Goal: Task Accomplishment & Management: Use online tool/utility

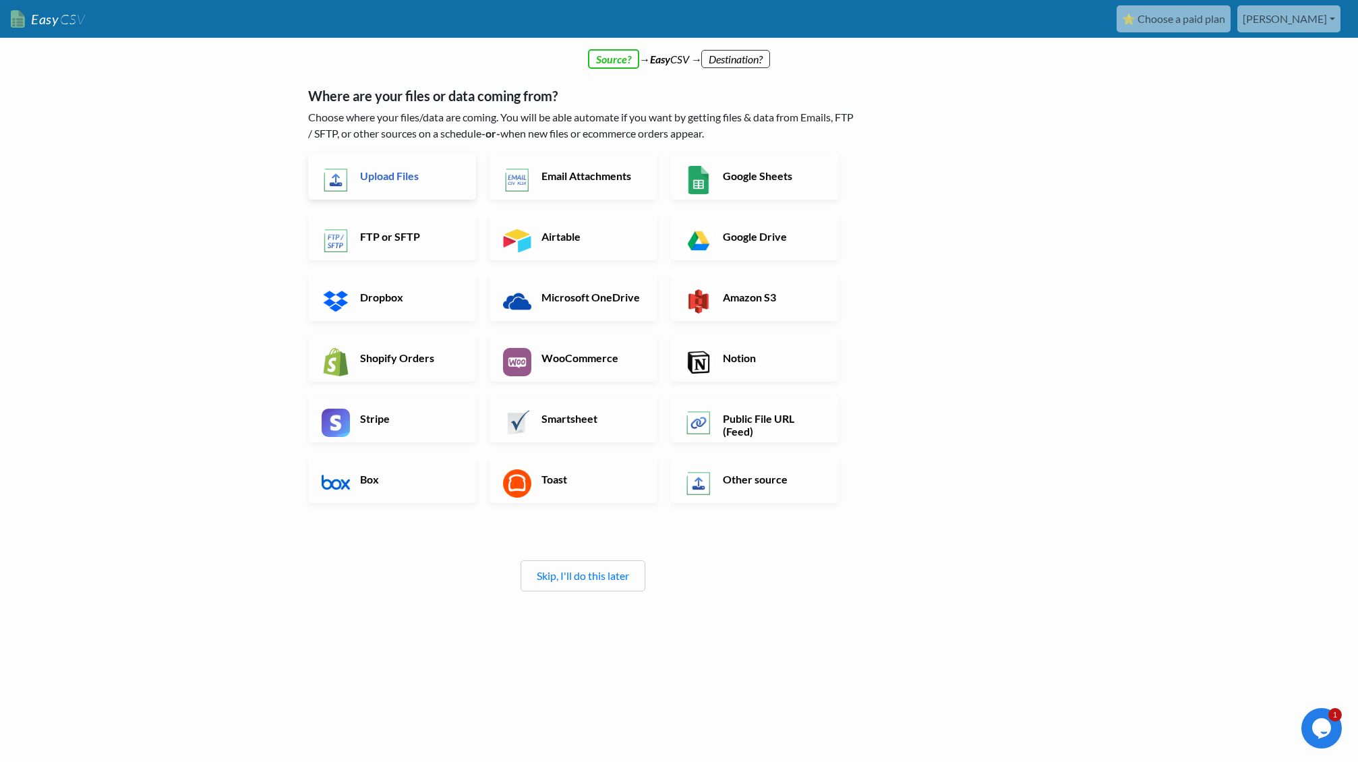
click at [383, 174] on h6 "Upload Files" at bounding box center [410, 175] width 106 height 13
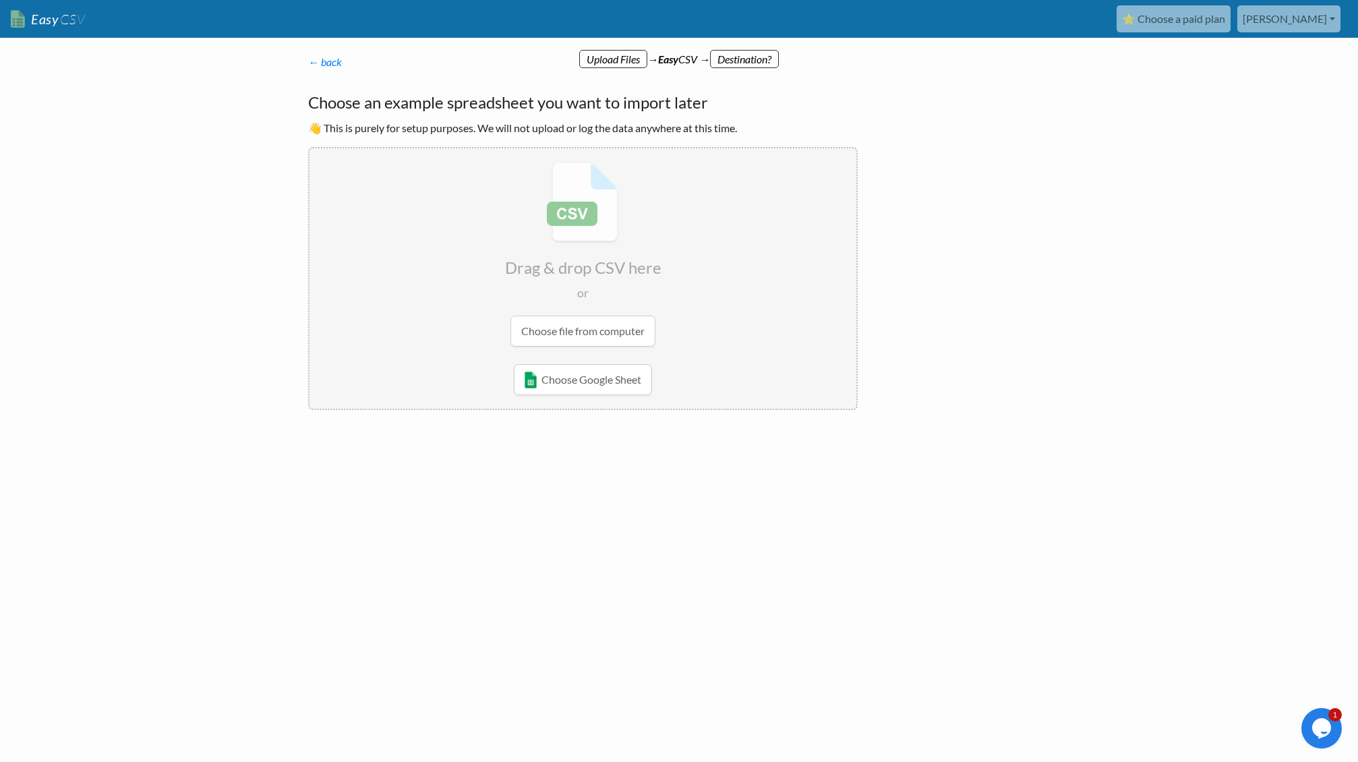
click at [765, 57] on p "← back Thanks for signing up! Set up your Import Flow and Upload Page in 1 minu…" at bounding box center [582, 62] width 549 height 16
click at [560, 330] on input "file" at bounding box center [582, 254] width 547 height 212
type input "C:\fakepath\Circle Import_with_links_watchnow.csv"
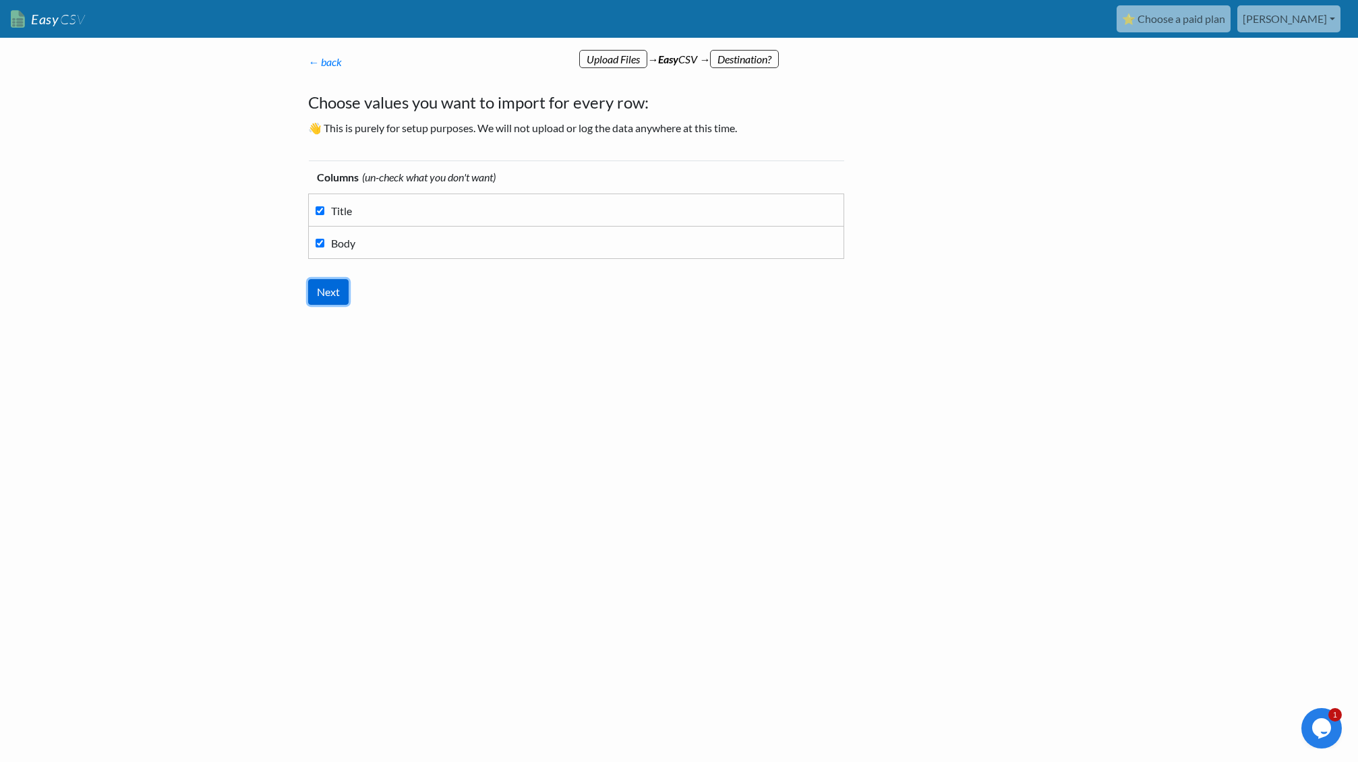
click at [321, 293] on input "Next" at bounding box center [328, 292] width 40 height 26
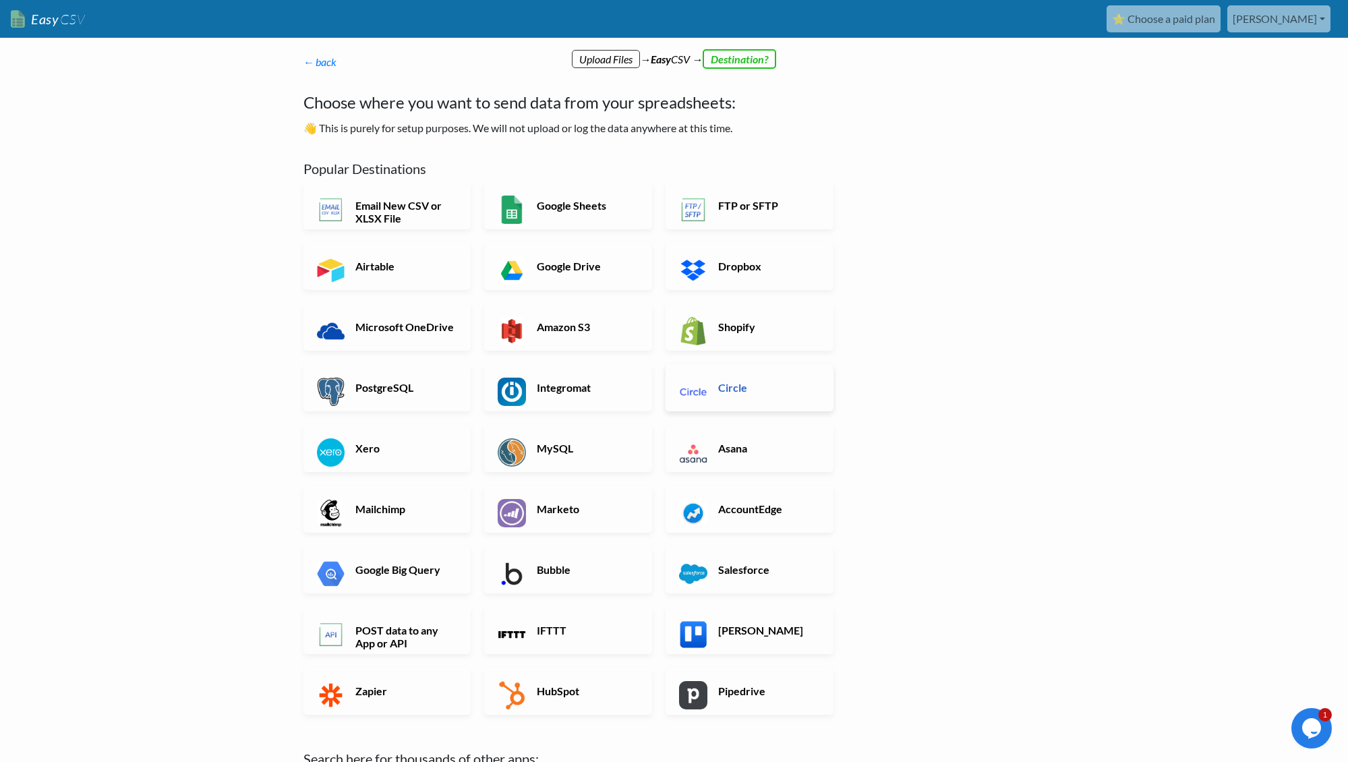
click at [741, 394] on h6 "Circle" at bounding box center [768, 387] width 106 height 13
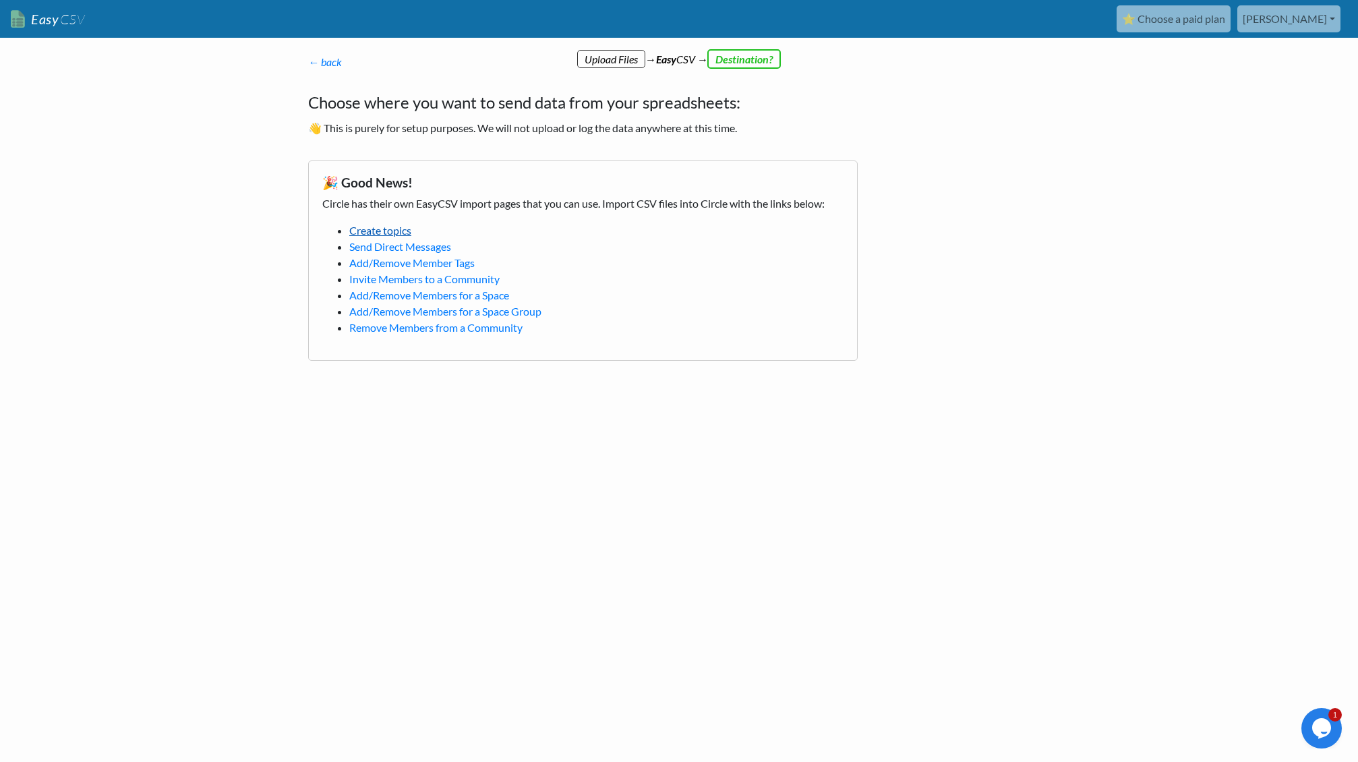
click at [383, 232] on link "Create topics" at bounding box center [380, 230] width 62 height 13
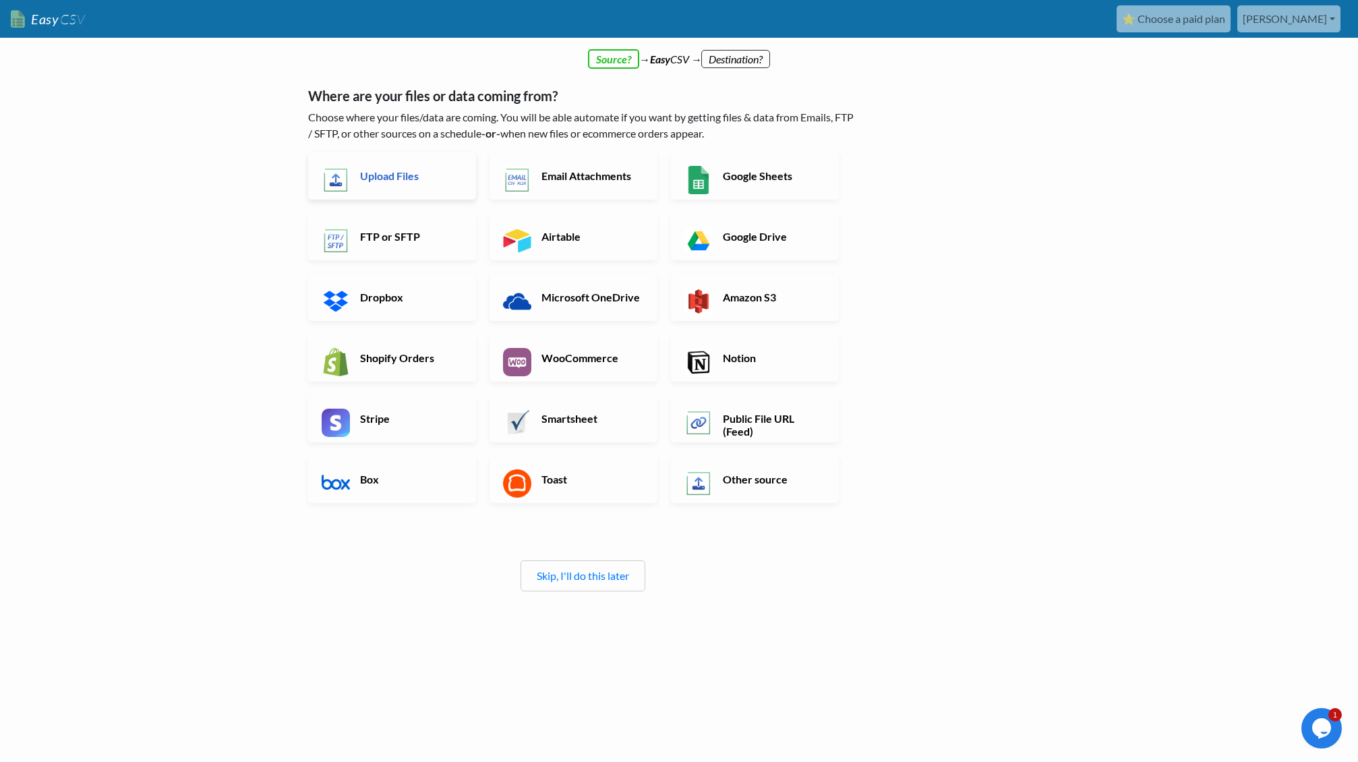
click at [406, 176] on h6 "Upload Files" at bounding box center [410, 175] width 106 height 13
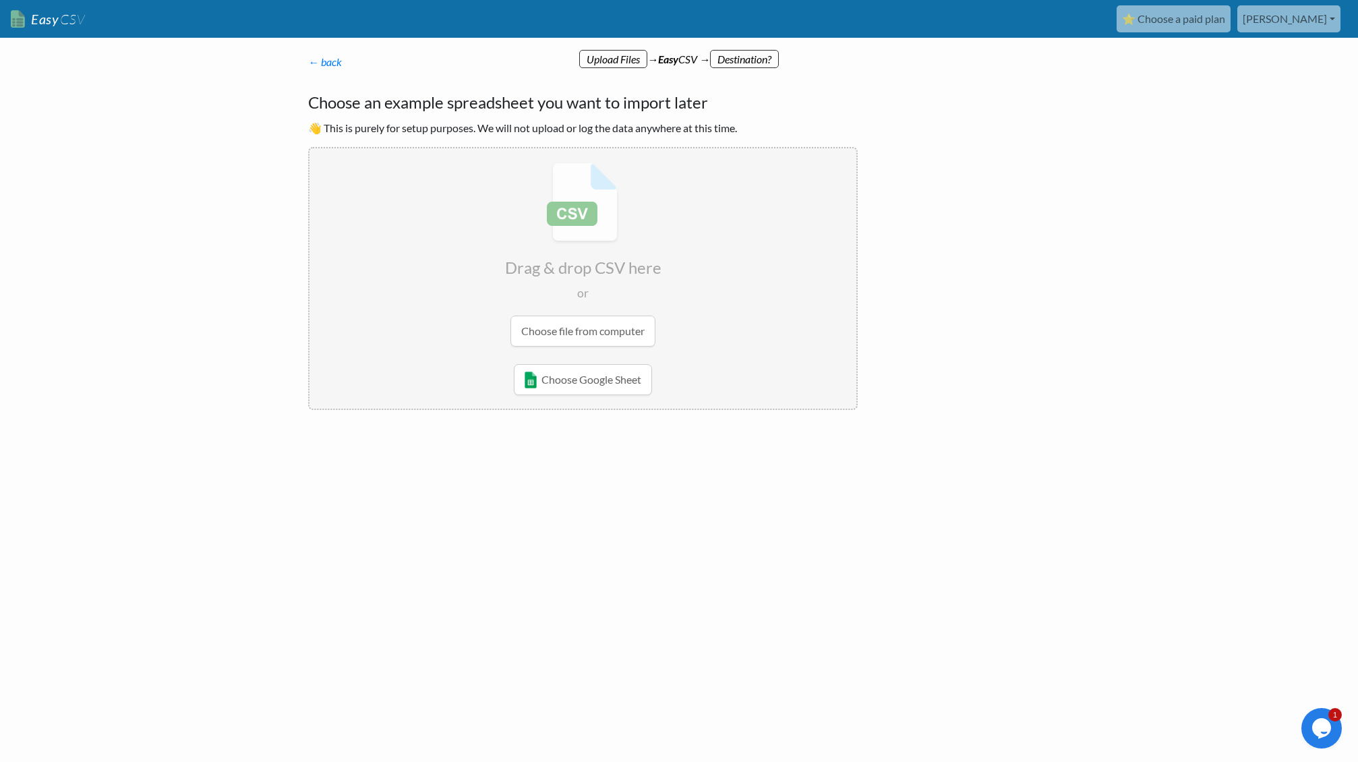
click at [582, 336] on input "file" at bounding box center [582, 254] width 547 height 212
click at [582, 328] on input "file" at bounding box center [582, 254] width 547 height 212
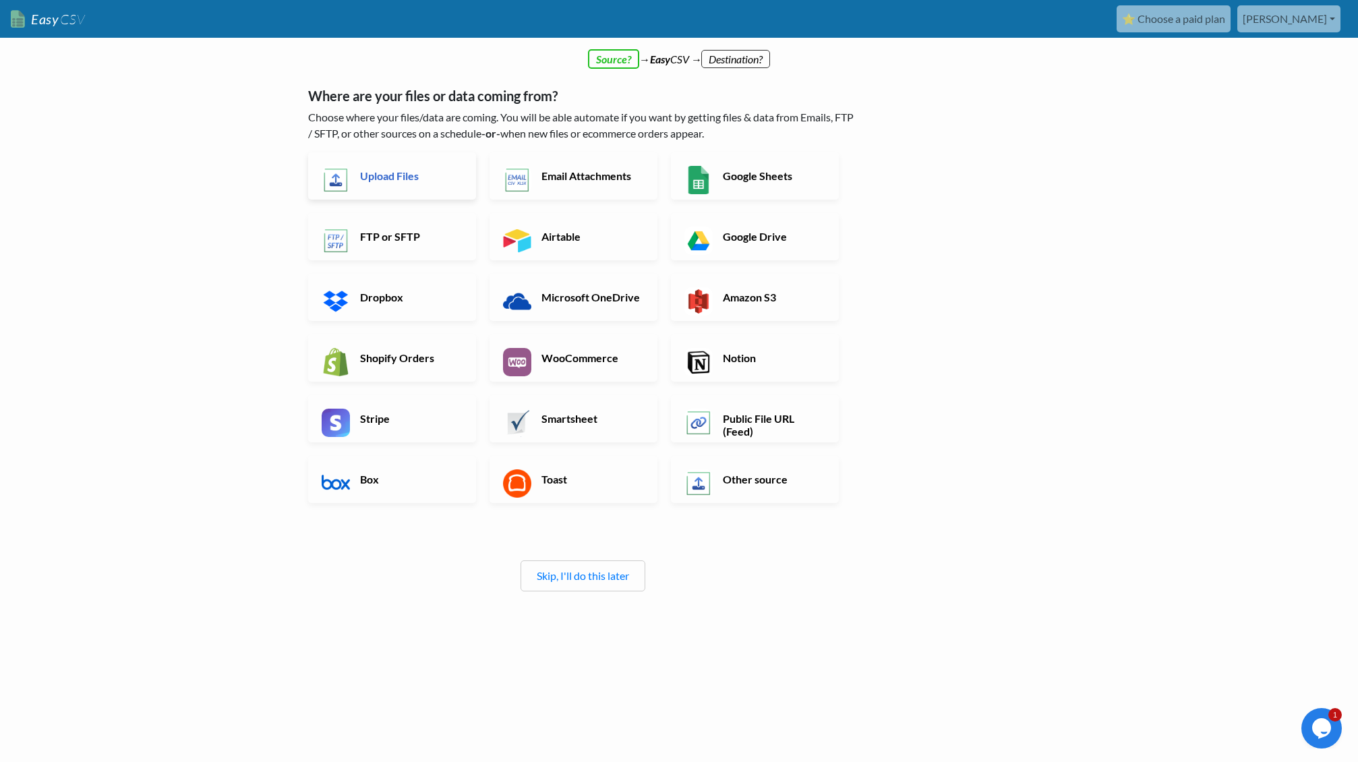
click at [413, 166] on link "Upload Files" at bounding box center [392, 175] width 168 height 47
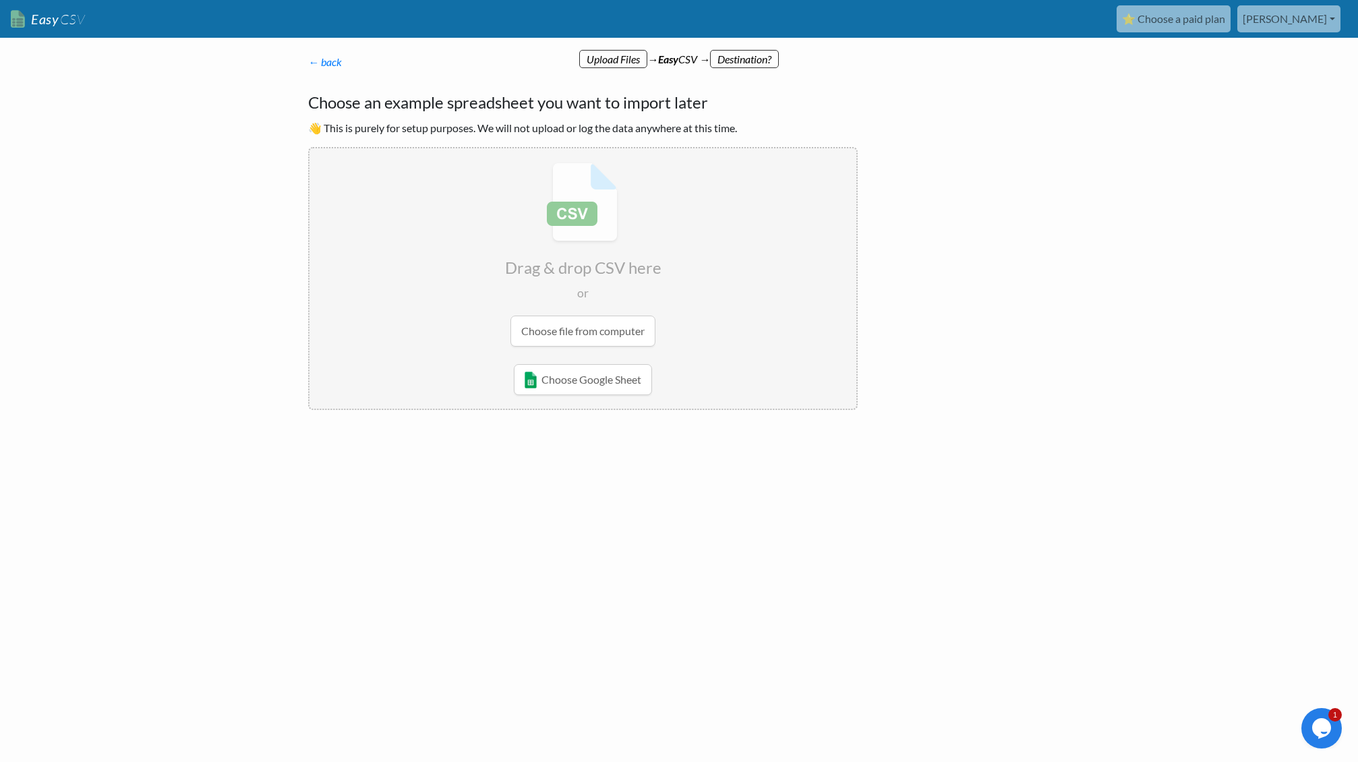
click at [567, 332] on input "file" at bounding box center [582, 254] width 547 height 212
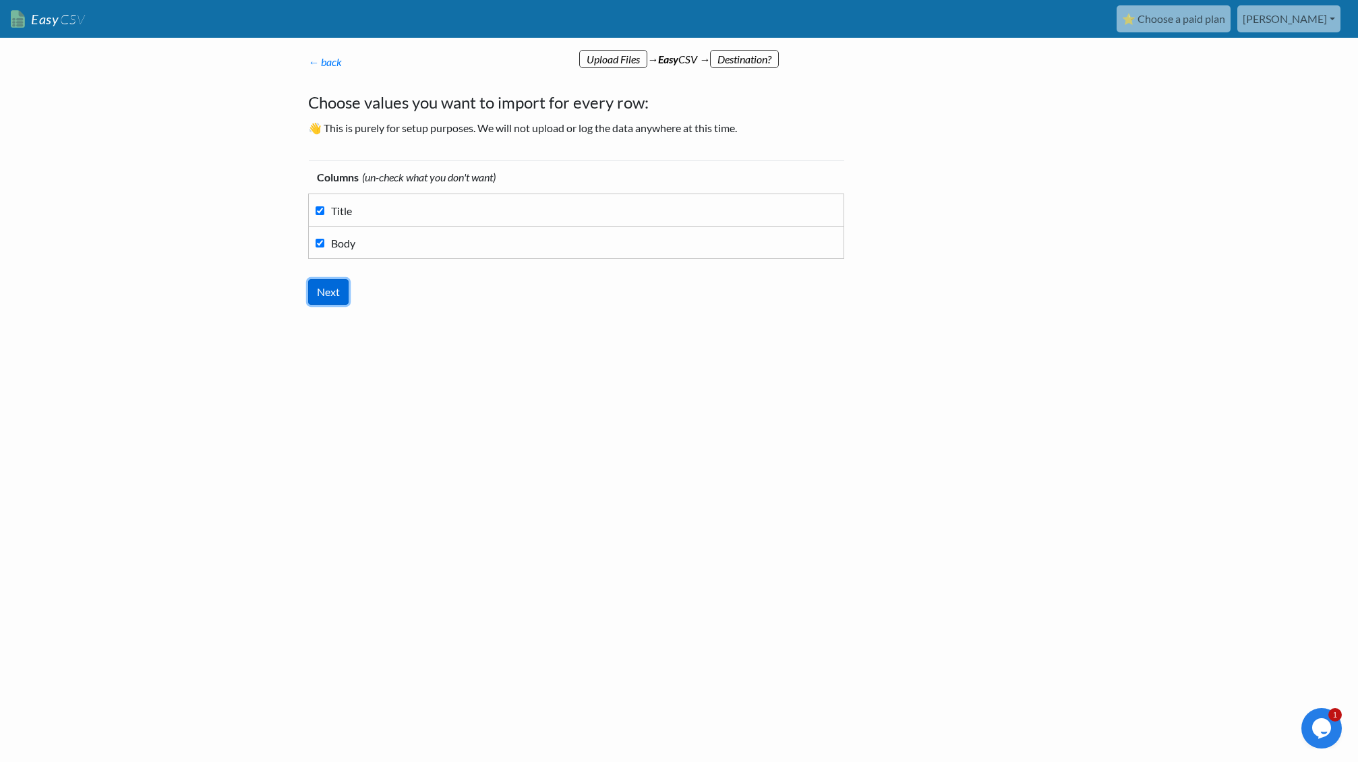
click at [314, 293] on input "Next" at bounding box center [328, 292] width 40 height 26
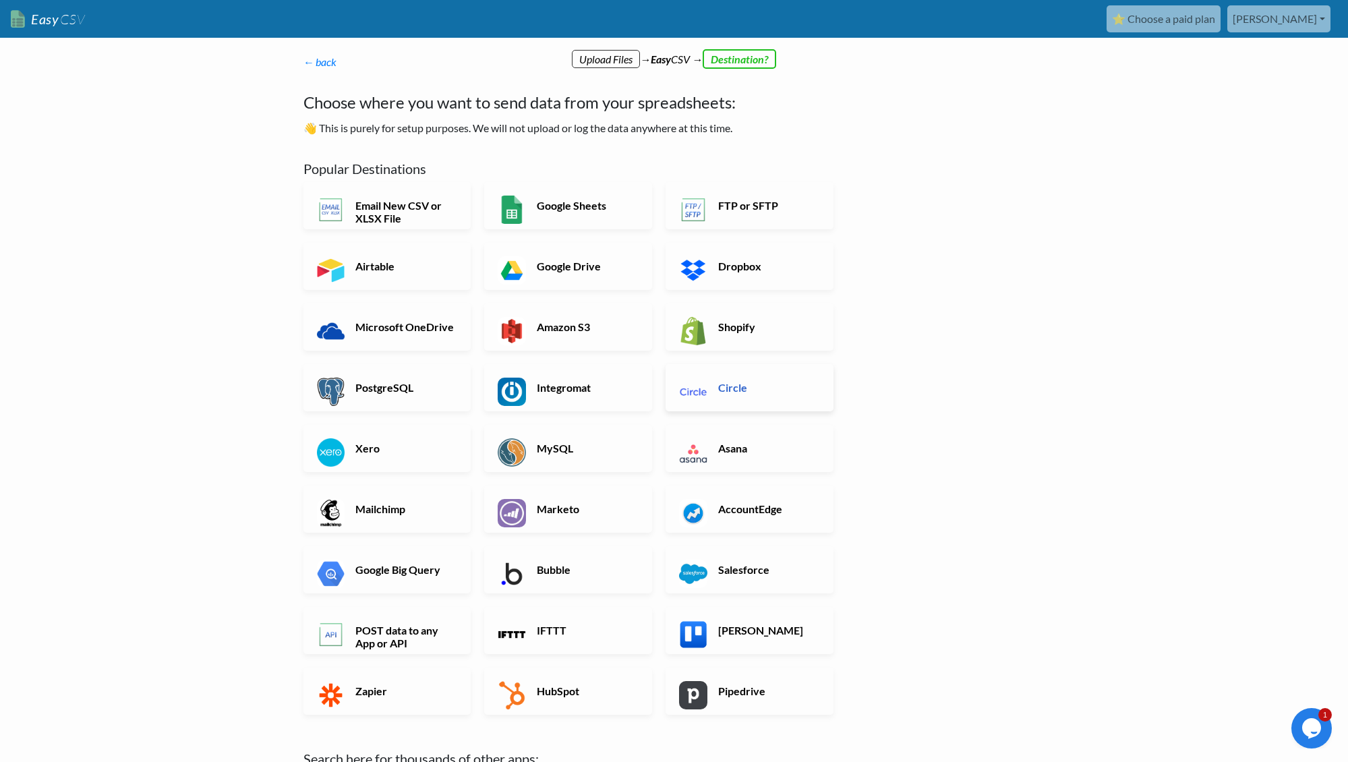
click at [713, 394] on link "Circle" at bounding box center [749, 387] width 168 height 47
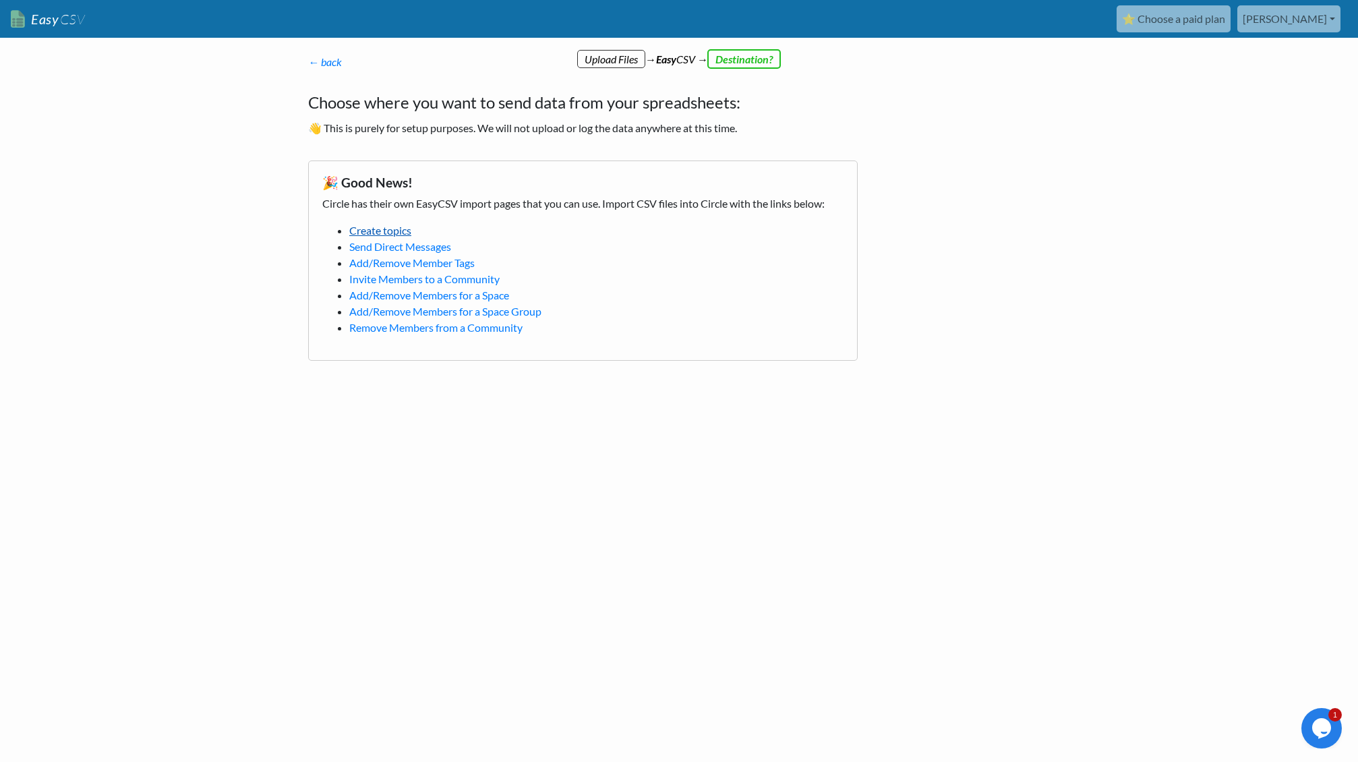
click at [389, 231] on link "Create topics" at bounding box center [380, 230] width 62 height 13
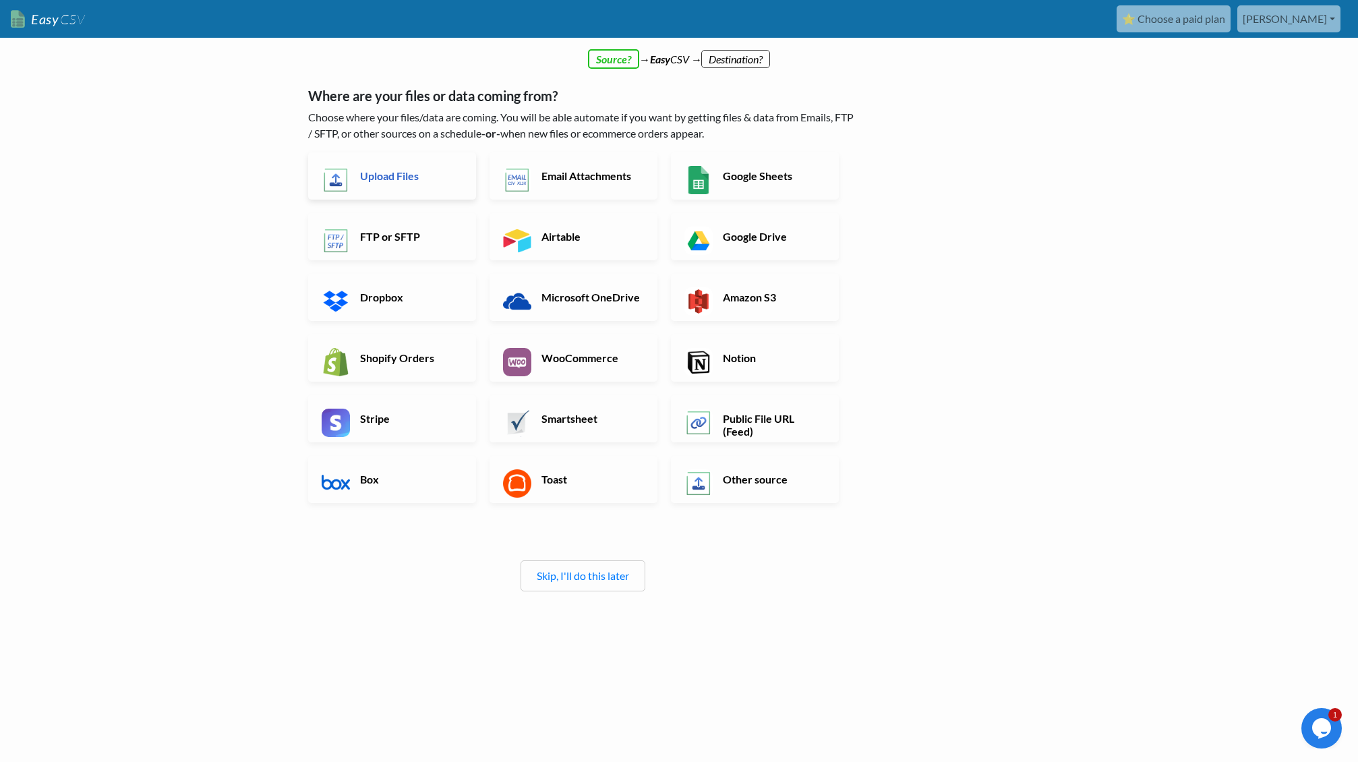
click at [406, 175] on h6 "Upload Files" at bounding box center [410, 175] width 106 height 13
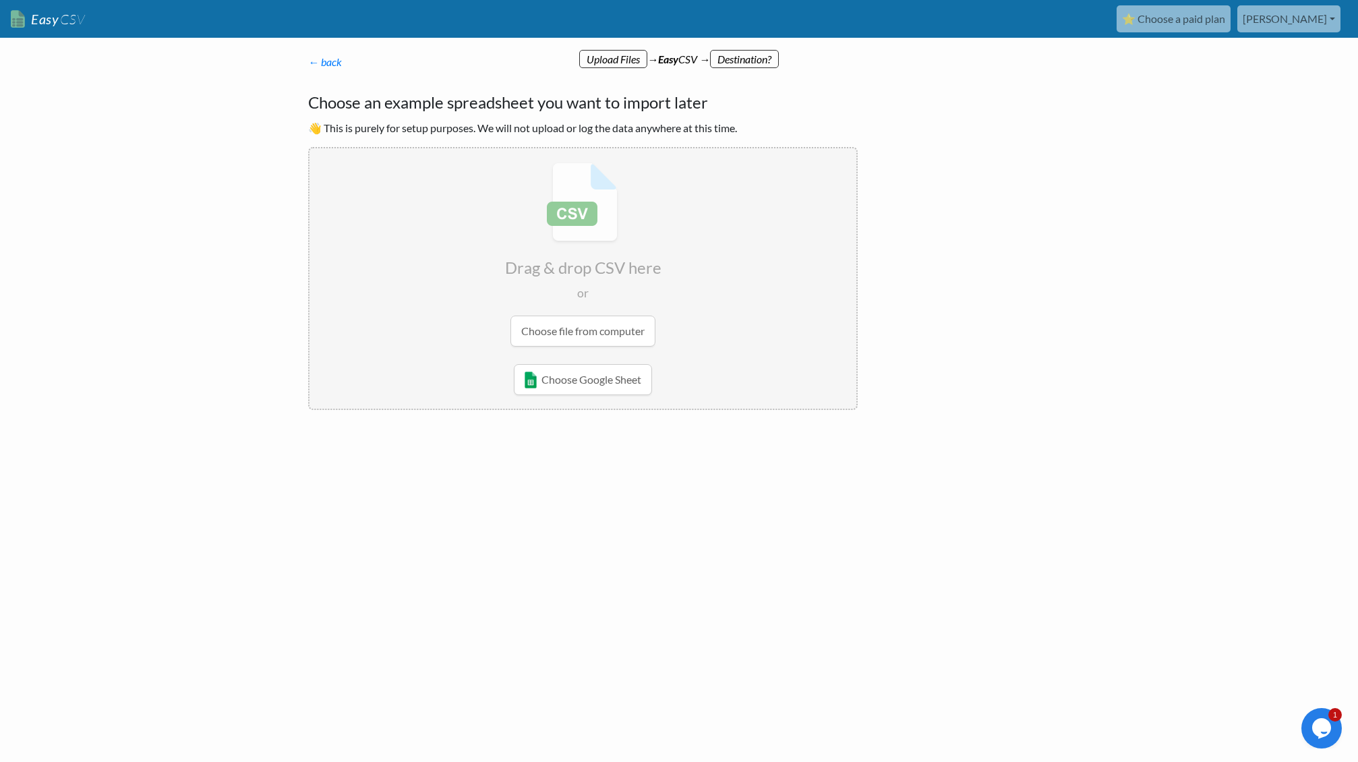
click at [615, 336] on input "file" at bounding box center [582, 254] width 547 height 212
type input "C:\fakepath\Circle Import_with_links_watchnow.csv"
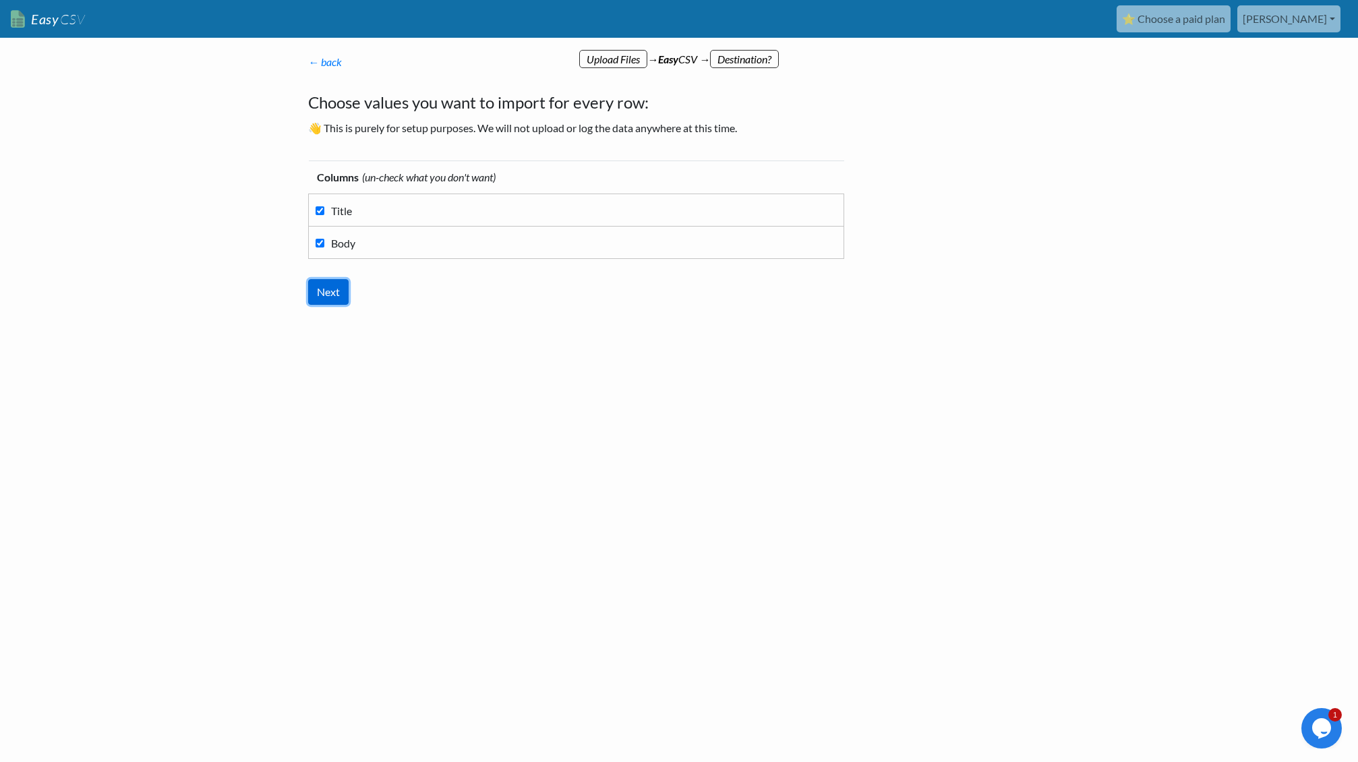
click at [334, 286] on input "Next" at bounding box center [328, 292] width 40 height 26
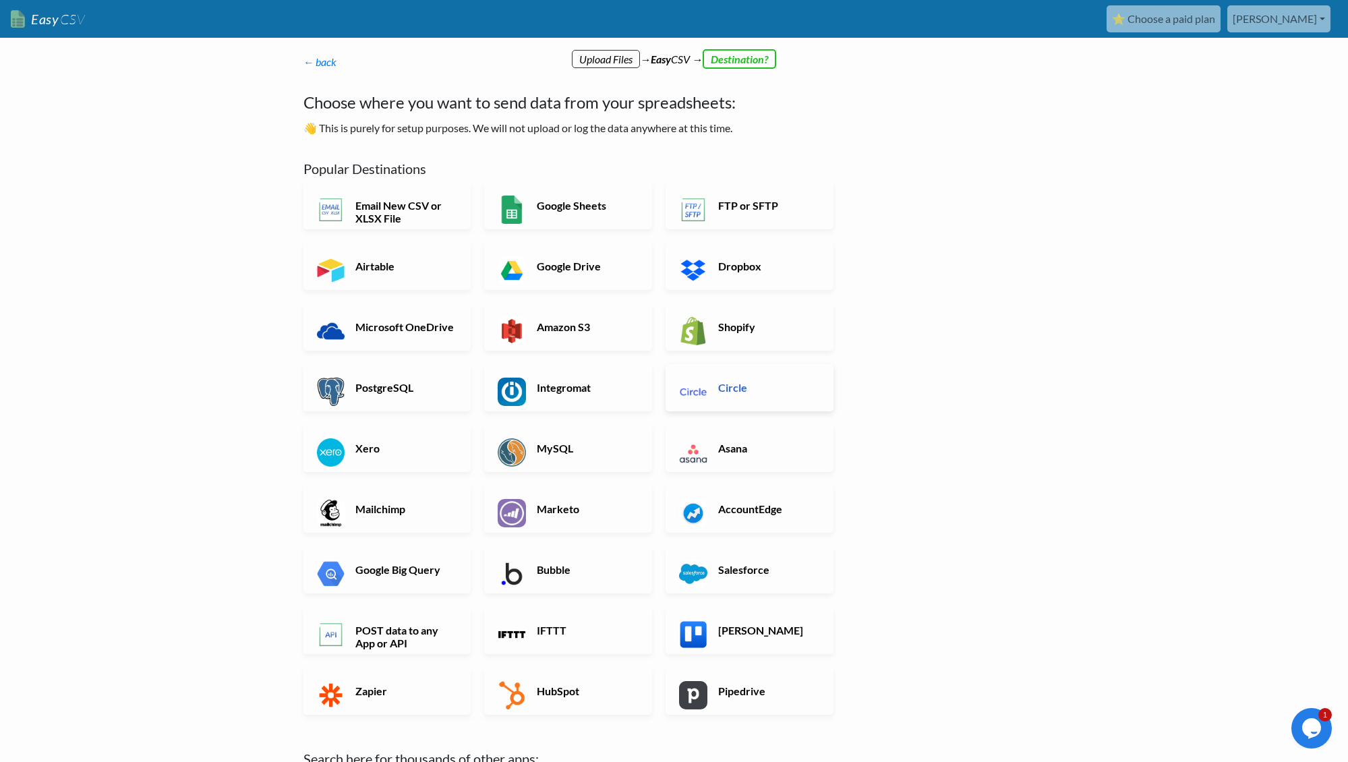
click at [739, 389] on h6 "Circle" at bounding box center [768, 387] width 106 height 13
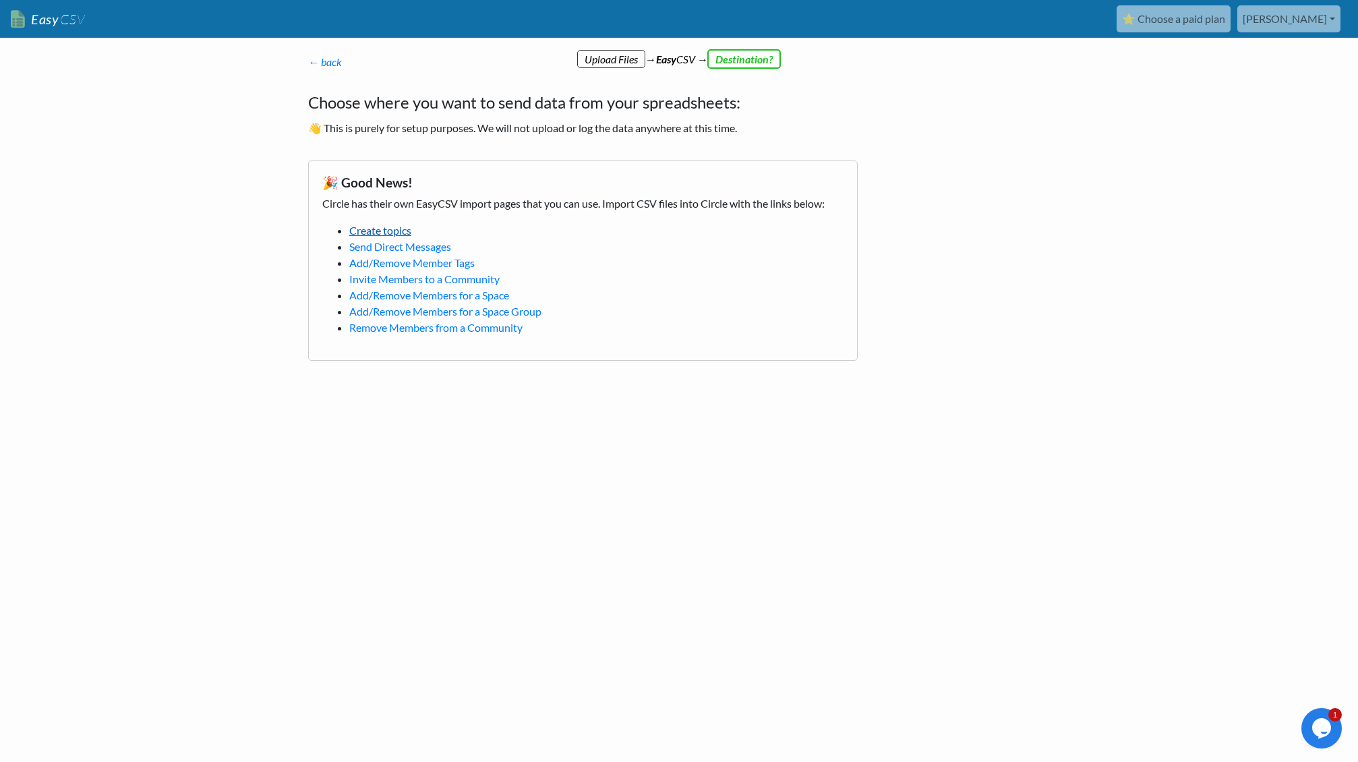
click at [394, 230] on link "Create topics" at bounding box center [380, 230] width 62 height 13
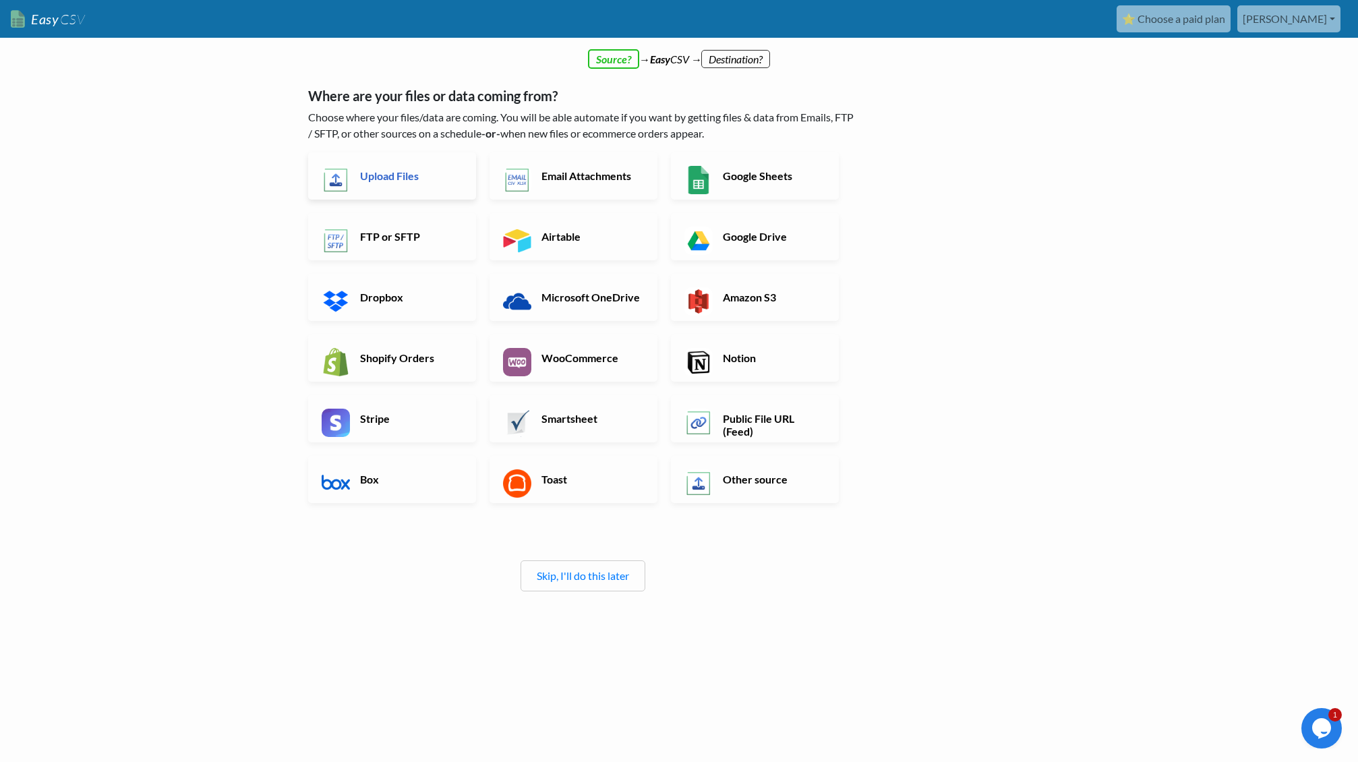
click at [406, 185] on link "Upload Files" at bounding box center [392, 175] width 168 height 47
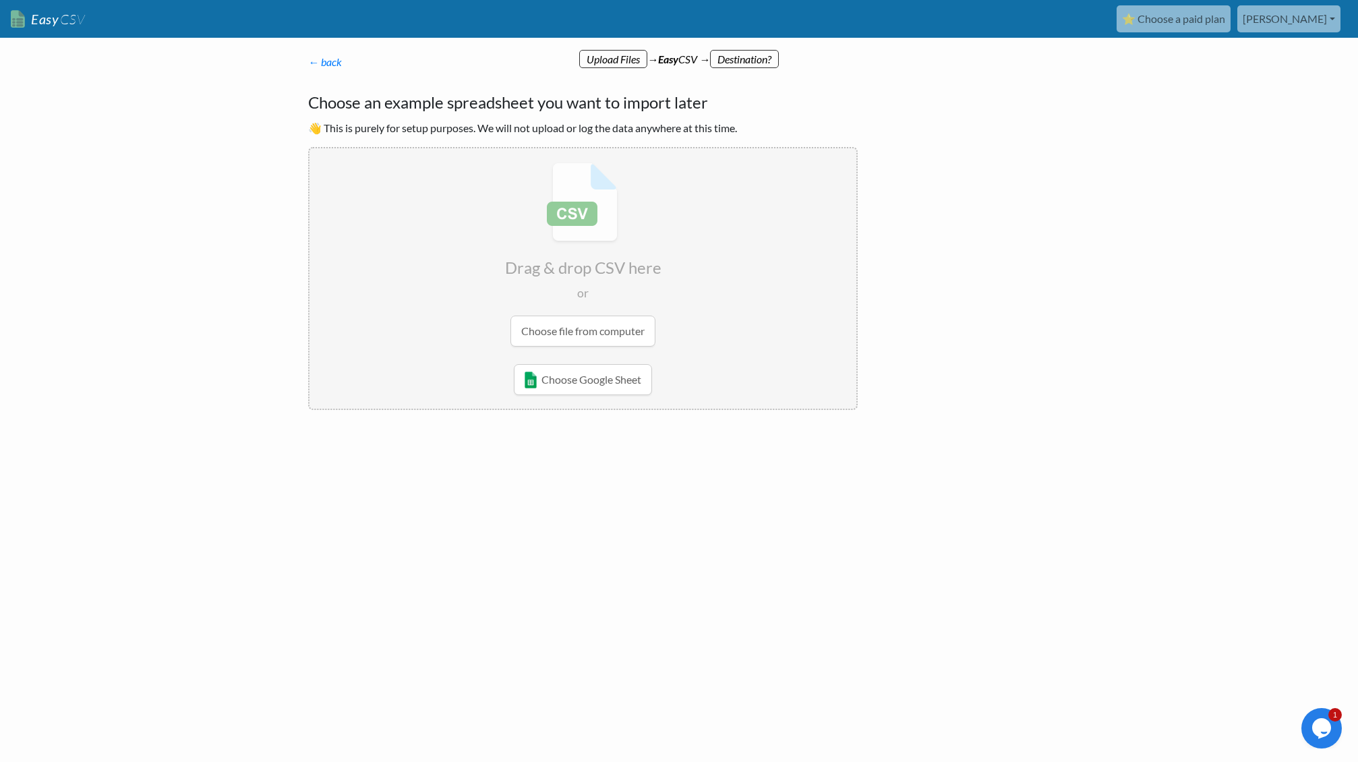
click at [578, 330] on input "file" at bounding box center [582, 254] width 547 height 212
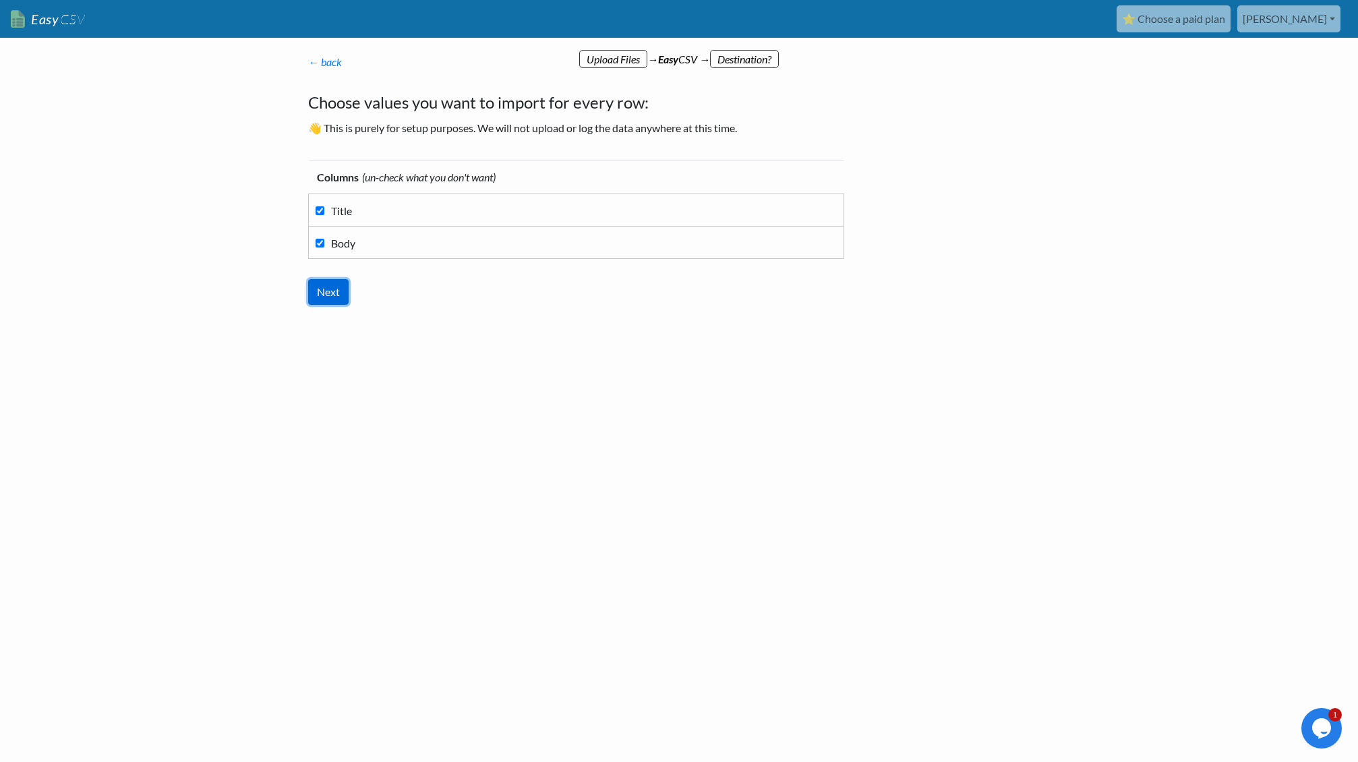
click at [332, 293] on input "Next" at bounding box center [328, 292] width 40 height 26
